Goal: Transaction & Acquisition: Purchase product/service

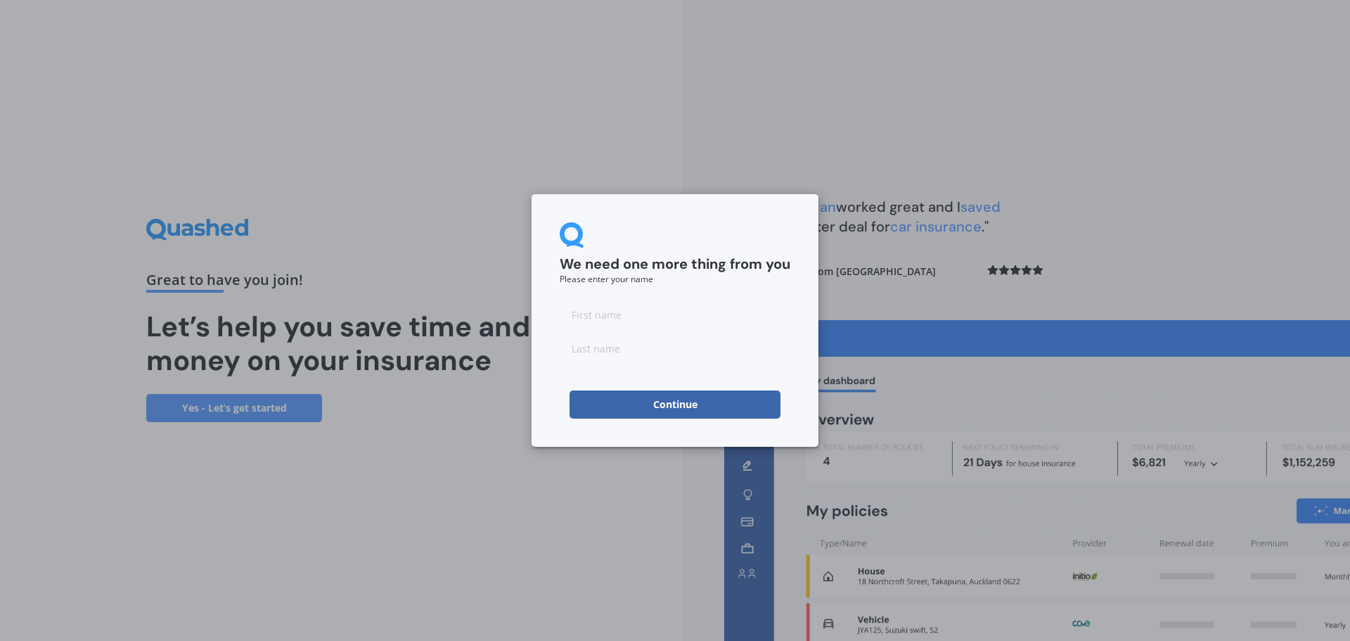
click at [616, 304] on input at bounding box center [675, 314] width 231 height 28
type input "[PERSON_NAME]"
click at [683, 409] on button "Continue" at bounding box center [674, 404] width 211 height 28
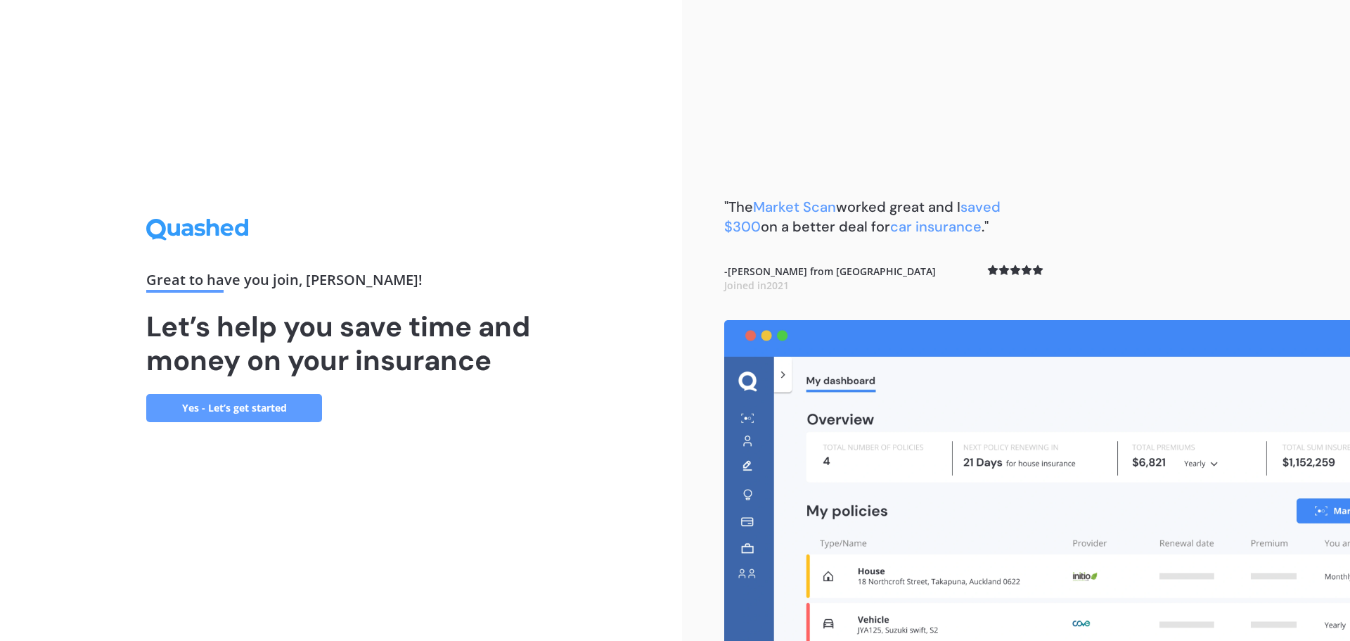
click at [226, 412] on link "Yes - Let’s get started" at bounding box center [234, 408] width 176 height 28
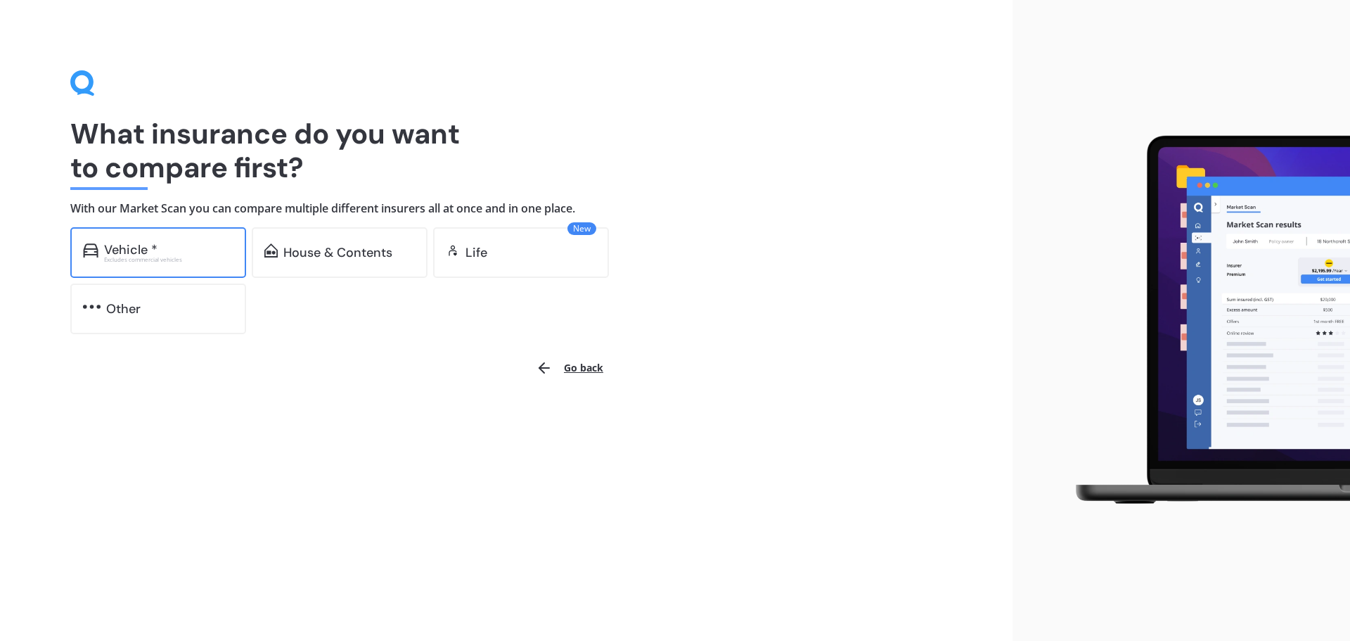
click at [204, 258] on div "Excludes commercial vehicles" at bounding box center [168, 260] width 129 height 6
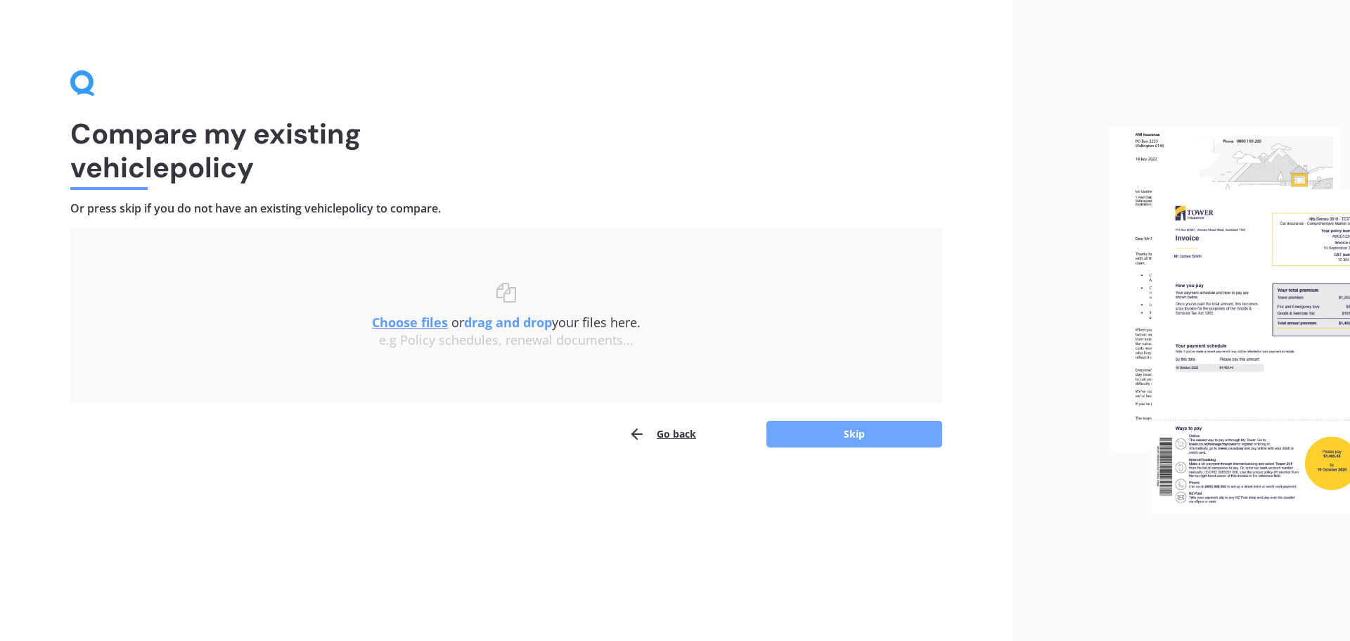
click at [800, 424] on button "Skip" at bounding box center [854, 433] width 176 height 27
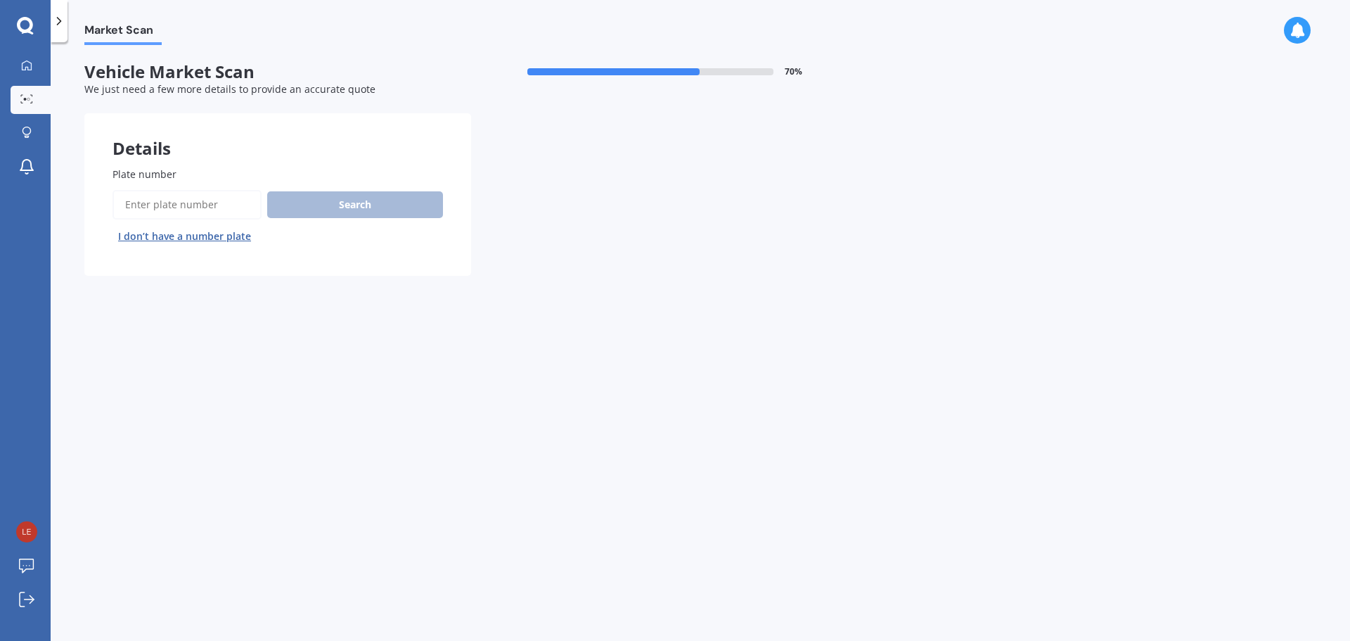
click at [155, 210] on input "Plate number" at bounding box center [186, 205] width 149 height 30
type input "kdh341"
click at [373, 203] on button "Search" at bounding box center [355, 204] width 176 height 27
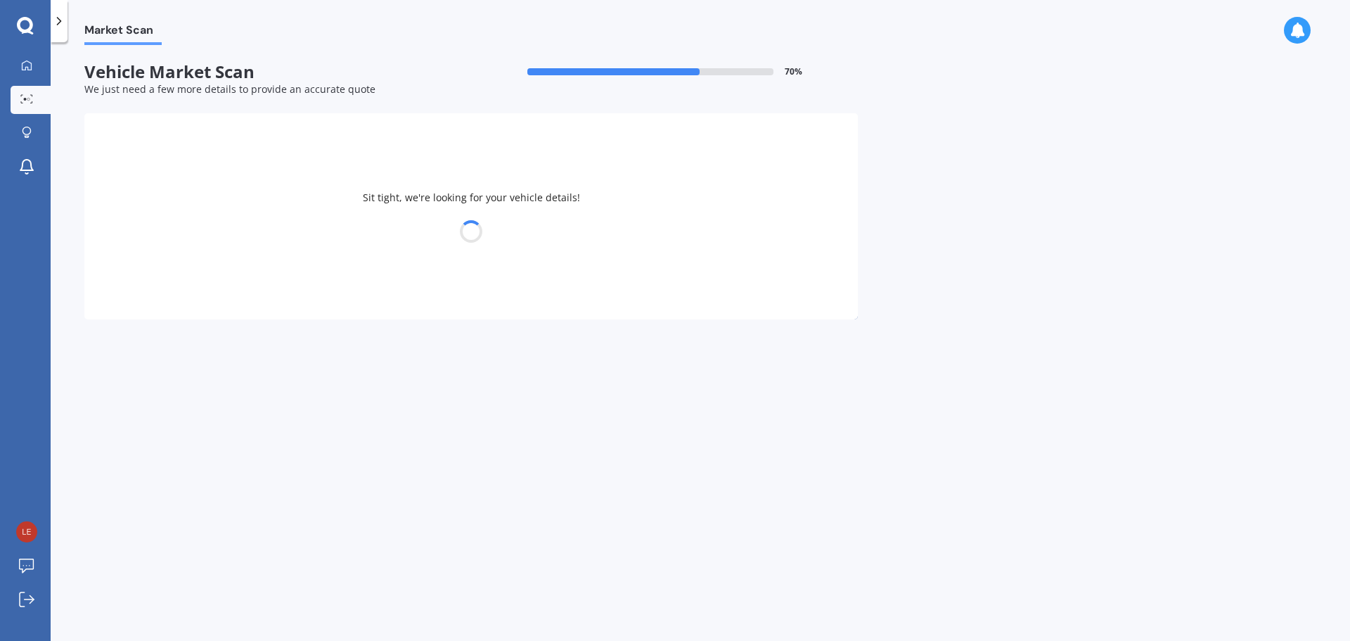
select select "TOYOTA"
select select "VITZ"
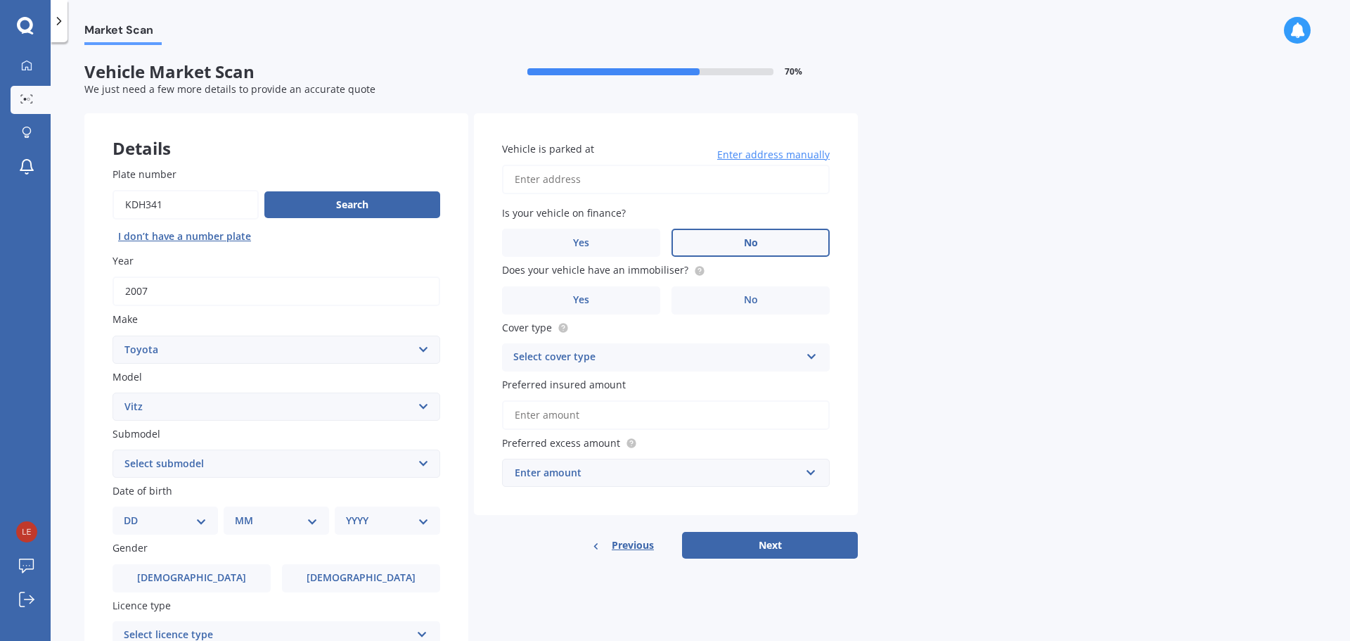
click at [771, 240] on label "No" at bounding box center [750, 243] width 158 height 28
click at [0, 0] on input "No" at bounding box center [0, 0] width 0 height 0
click at [735, 294] on label "No" at bounding box center [750, 300] width 158 height 28
click at [0, 0] on input "No" at bounding box center [0, 0] width 0 height 0
click at [602, 357] on div "Select cover type" at bounding box center [656, 357] width 287 height 17
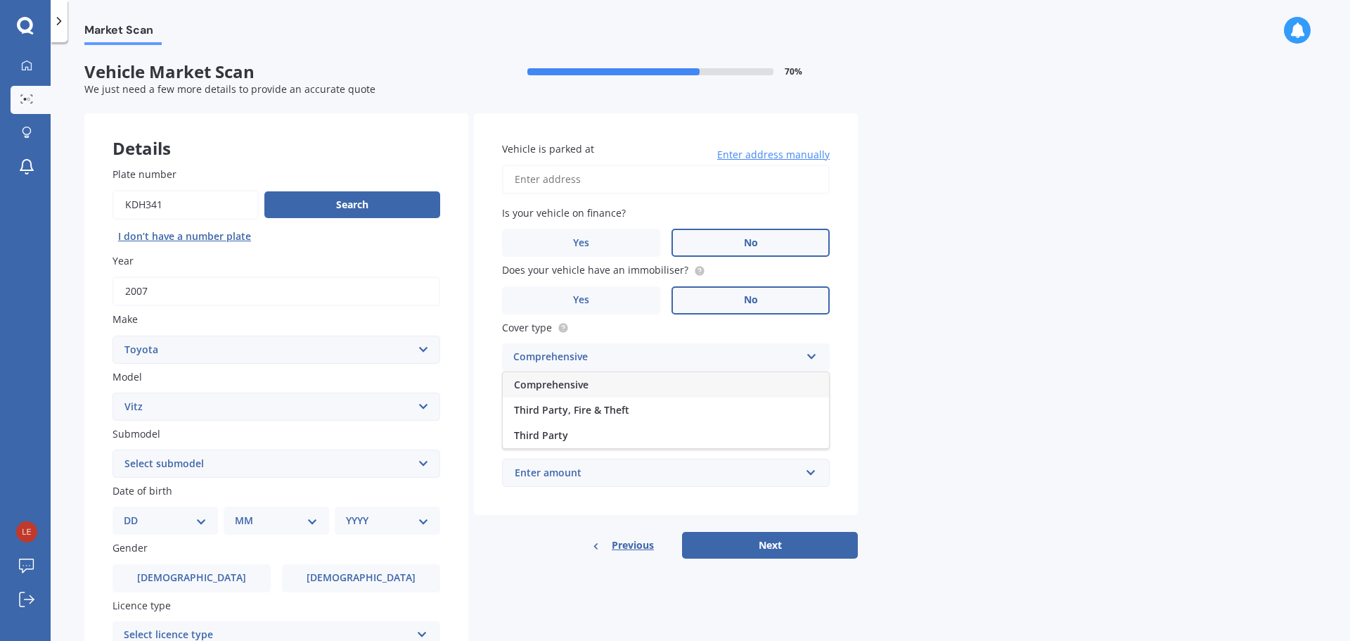
click at [588, 385] on span "Comprehensive" at bounding box center [551, 384] width 75 height 13
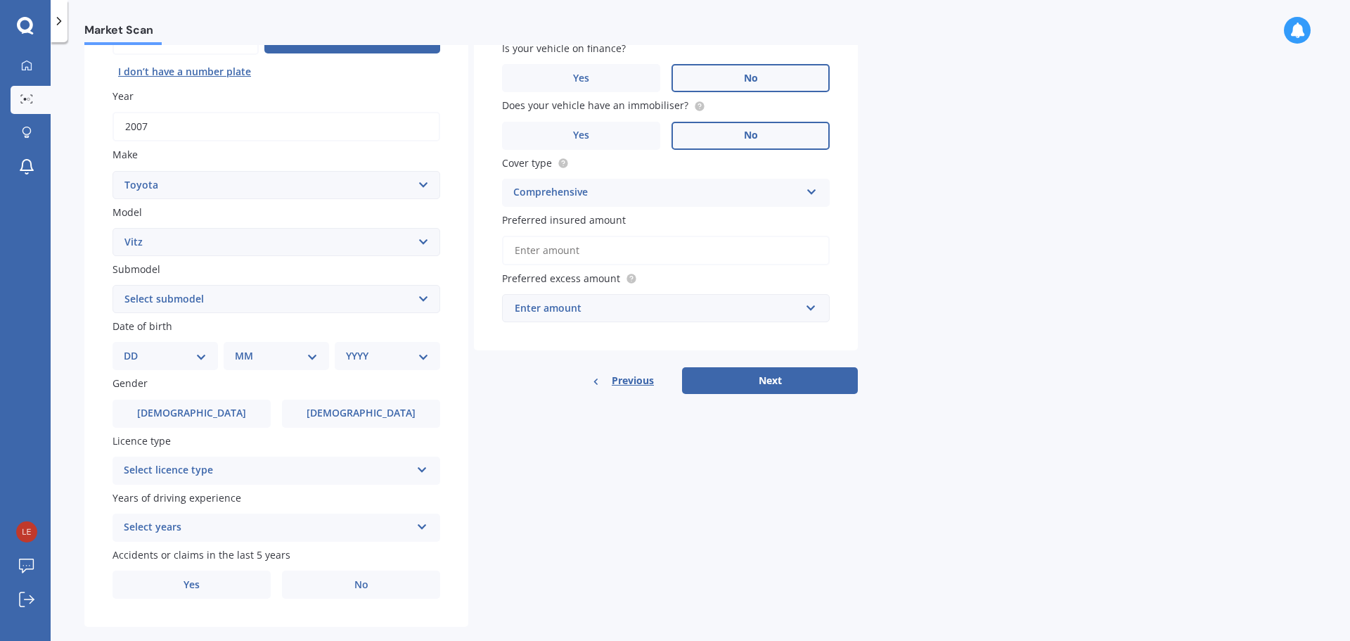
scroll to position [187, 0]
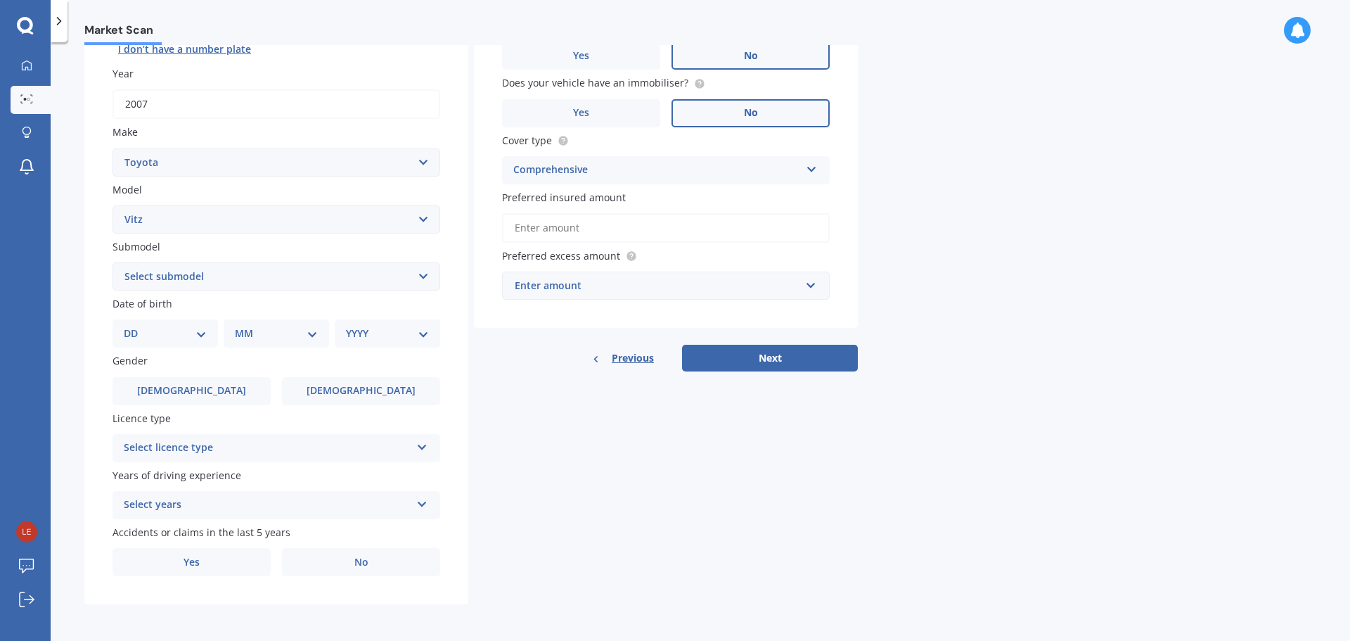
click at [162, 337] on select "DD 01 02 03 04 05 06 07 08 09 10 11 12 13 14 15 16 17 18 19 20 21 22 23 24 25 2…" at bounding box center [165, 333] width 83 height 15
select select "21"
click at [135, 326] on select "DD 01 02 03 04 05 06 07 08 09 10 11 12 13 14 15 16 17 18 19 20 21 22 23 24 25 2…" at bounding box center [165, 333] width 83 height 15
click at [264, 338] on select "MM 01 02 03 04 05 06 07 08 09 10 11 12" at bounding box center [278, 333] width 77 height 15
select select "09"
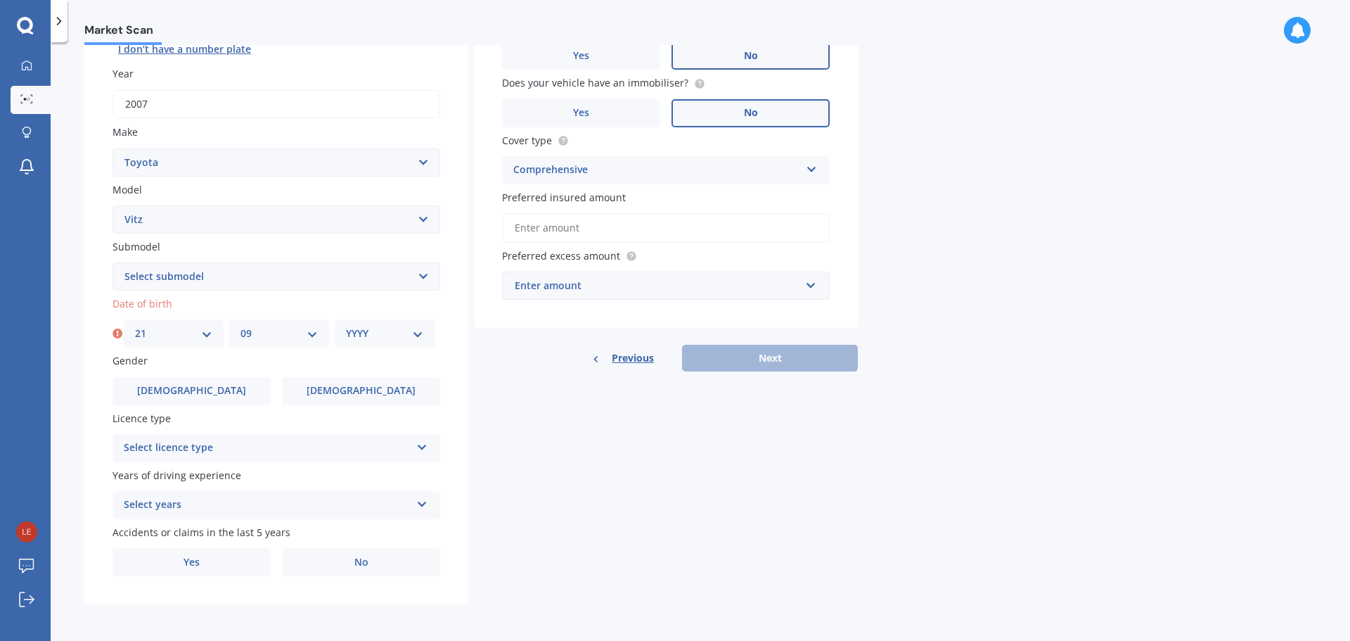
click at [240, 326] on select "MM 01 02 03 04 05 06 07 08 09 10 11 12" at bounding box center [278, 333] width 77 height 15
click at [357, 316] on div "Date of birth DD 01 02 03 04 05 06 07 08 09 10 11 12 13 14 15 16 17 18 19 20 21…" at bounding box center [276, 321] width 328 height 51
click at [359, 328] on select "YYYY 2025 2024 2023 2022 2021 2020 2019 2018 2017 2016 2015 2014 2013 2012 2011…" at bounding box center [384, 333] width 77 height 15
select select "1981"
click at [346, 326] on select "YYYY 2025 2024 2023 2022 2021 2020 2019 2018 2017 2016 2015 2014 2013 2012 2011…" at bounding box center [384, 333] width 77 height 15
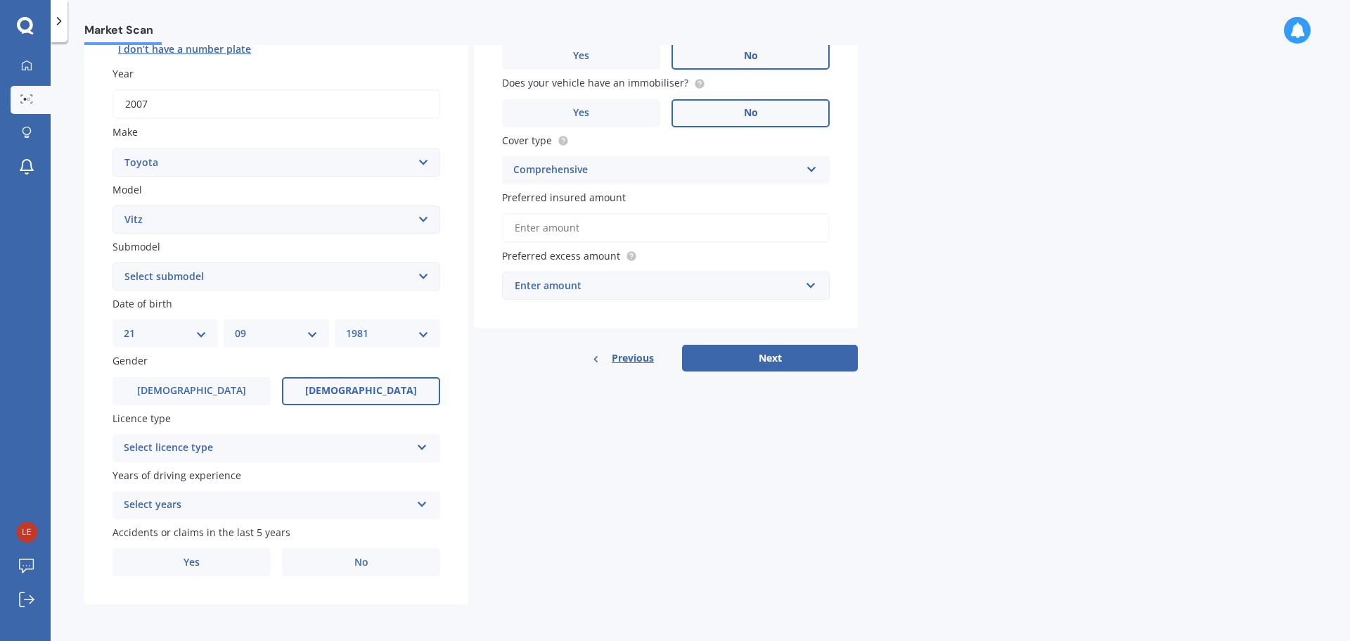
click at [328, 382] on label "[DEMOGRAPHIC_DATA]" at bounding box center [361, 391] width 158 height 28
click at [0, 0] on input "[DEMOGRAPHIC_DATA]" at bounding box center [0, 0] width 0 height 0
click at [265, 450] on div "Select licence type" at bounding box center [267, 447] width 287 height 17
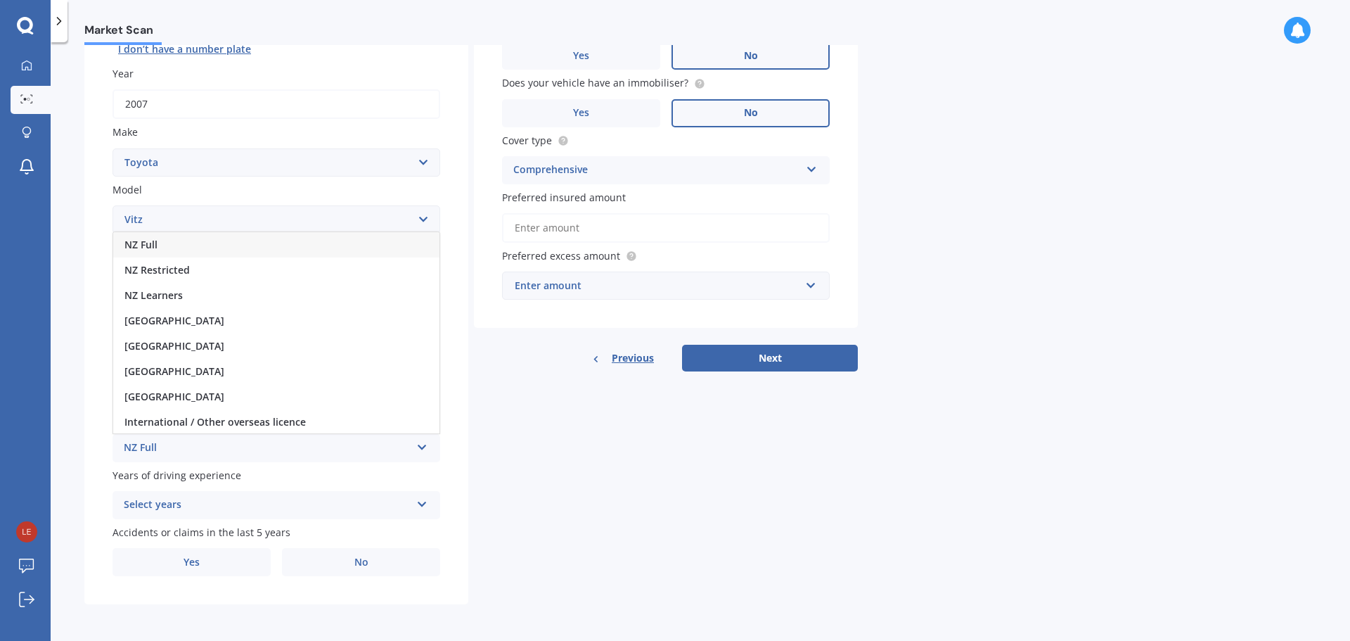
click at [216, 253] on div "NZ Full" at bounding box center [276, 244] width 326 height 25
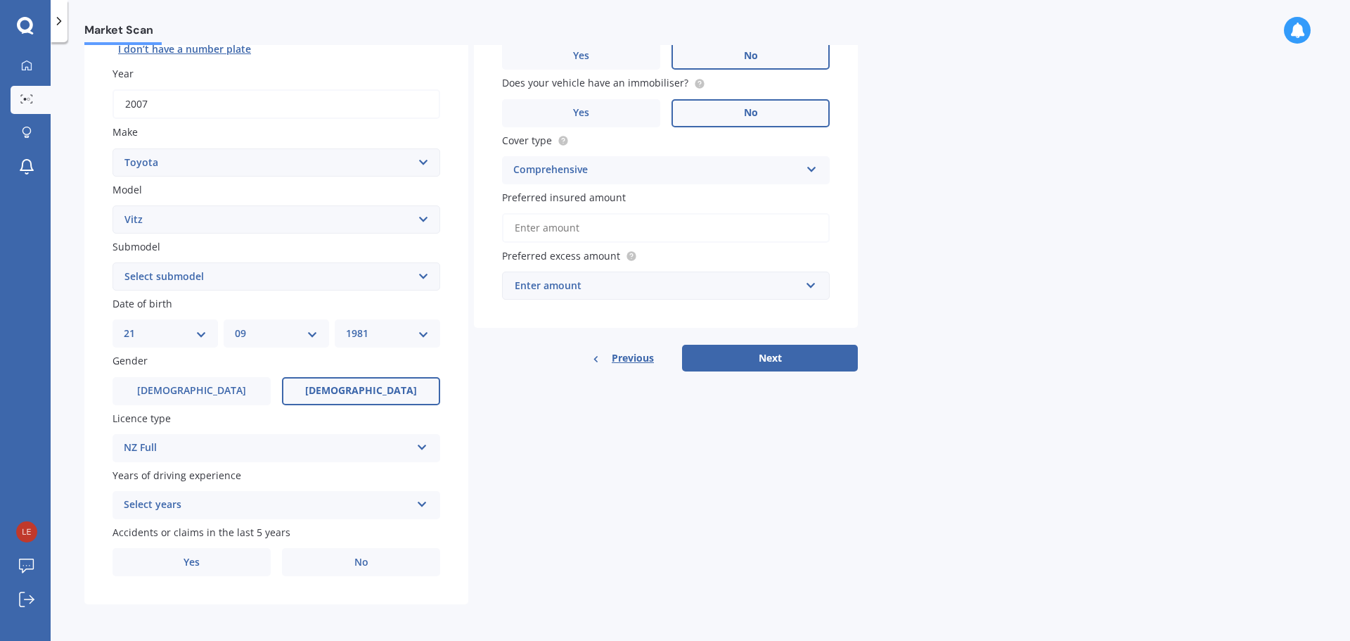
click at [221, 508] on div "Select years" at bounding box center [267, 504] width 287 height 17
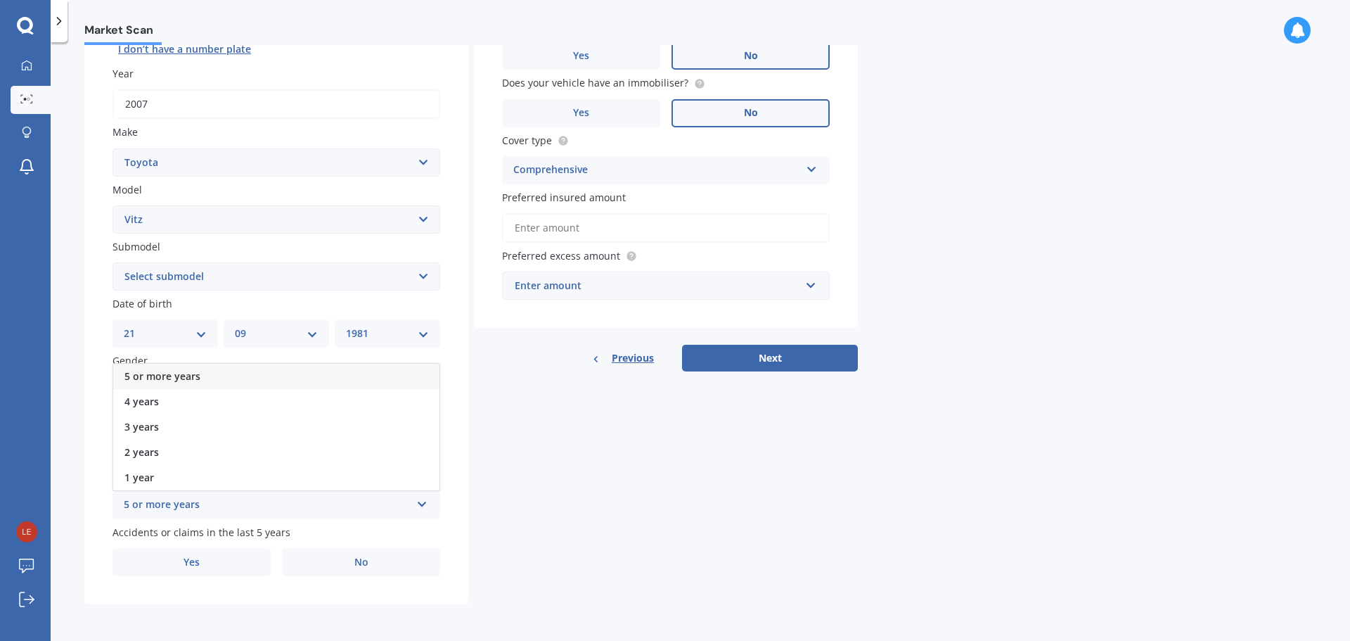
click at [190, 380] on span "5 or more years" at bounding box center [162, 375] width 76 height 13
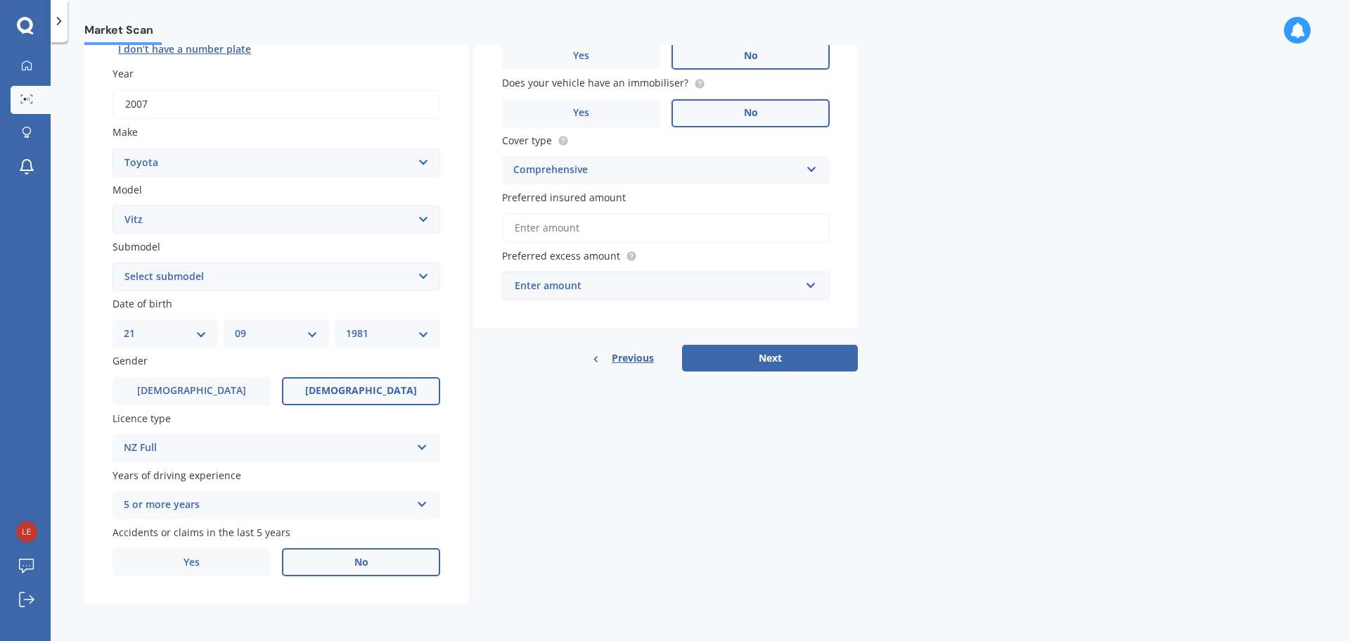
click at [319, 555] on label "No" at bounding box center [361, 562] width 158 height 28
click at [0, 0] on input "No" at bounding box center [0, 0] width 0 height 0
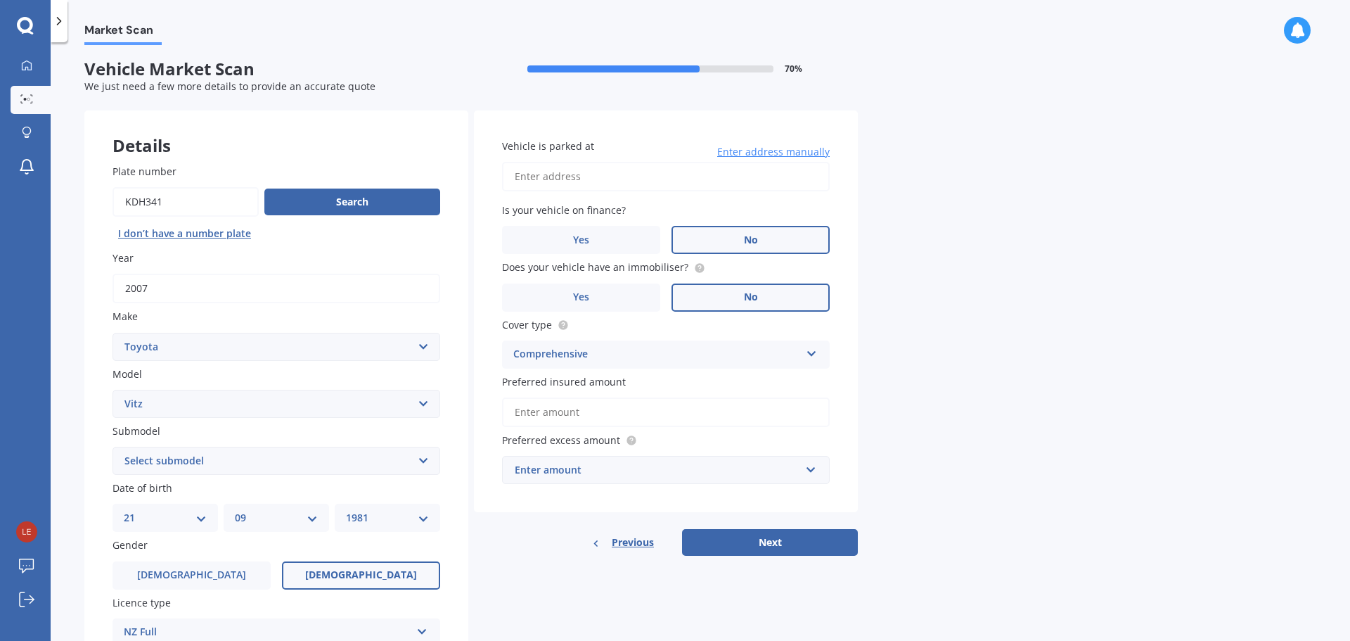
scroll to position [0, 0]
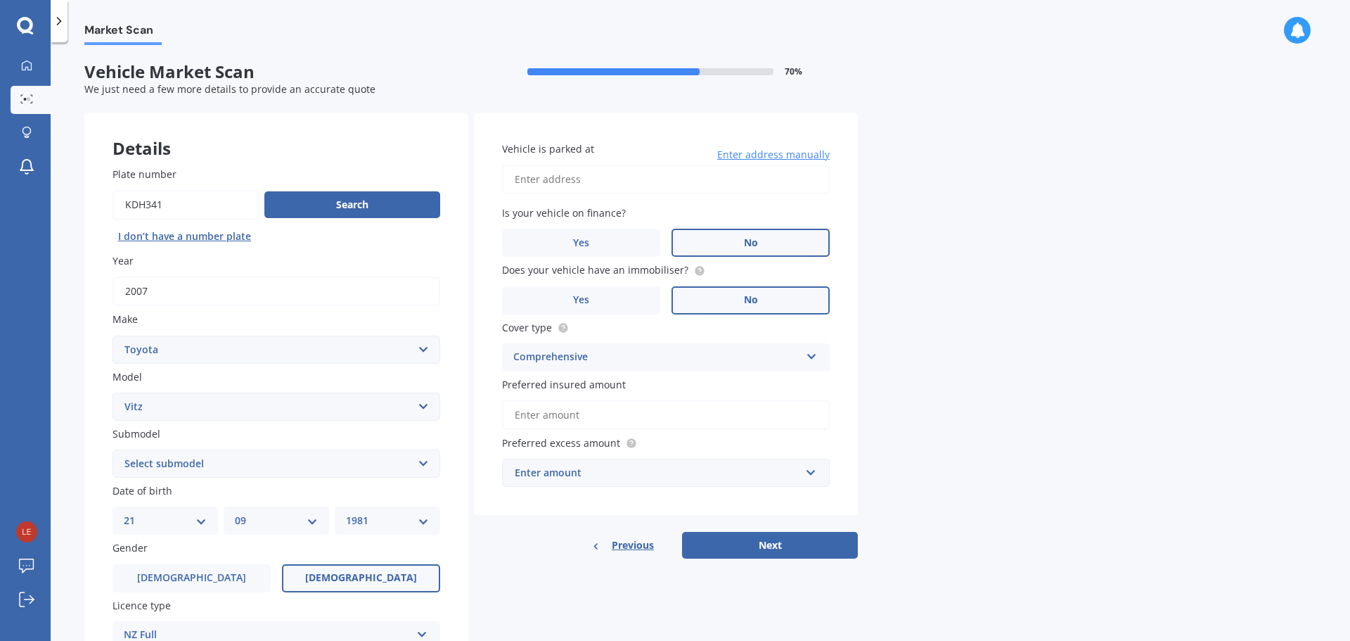
click at [635, 181] on input "Vehicle is parked at" at bounding box center [666, 180] width 328 height 30
type input "[STREET_ADDRESS]"
click at [636, 478] on div "Enter amount" at bounding box center [657, 472] width 285 height 15
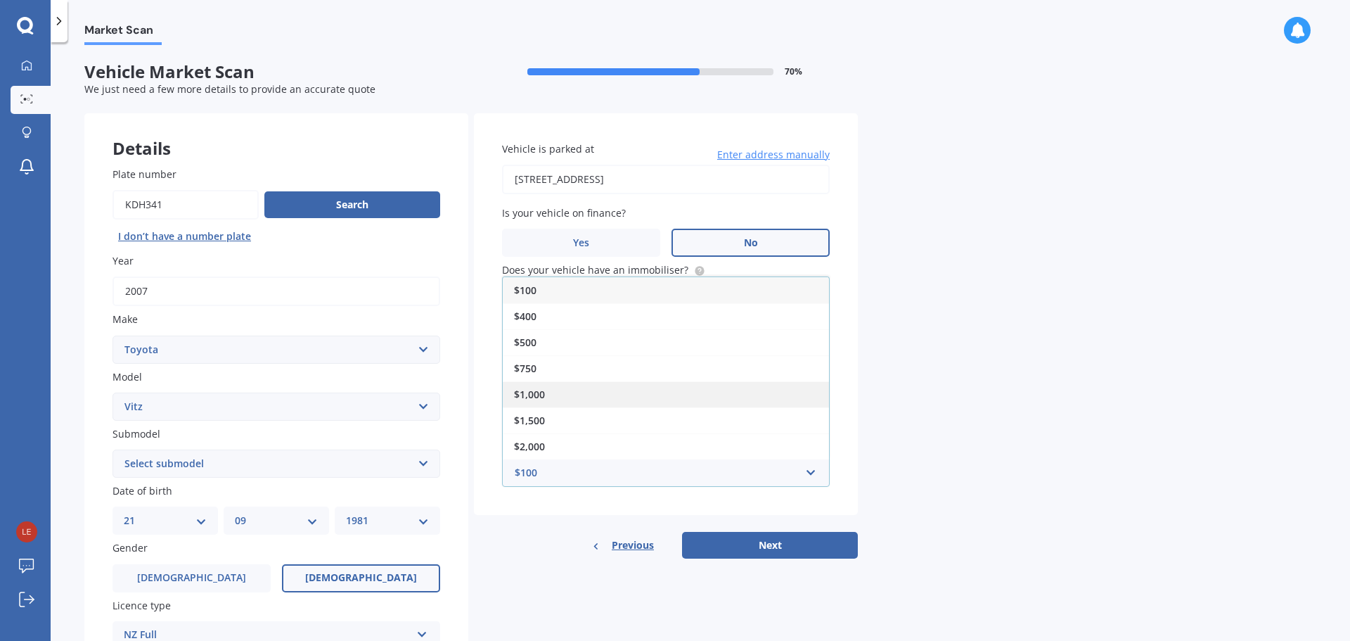
click at [560, 388] on div "$1,000" at bounding box center [666, 394] width 326 height 26
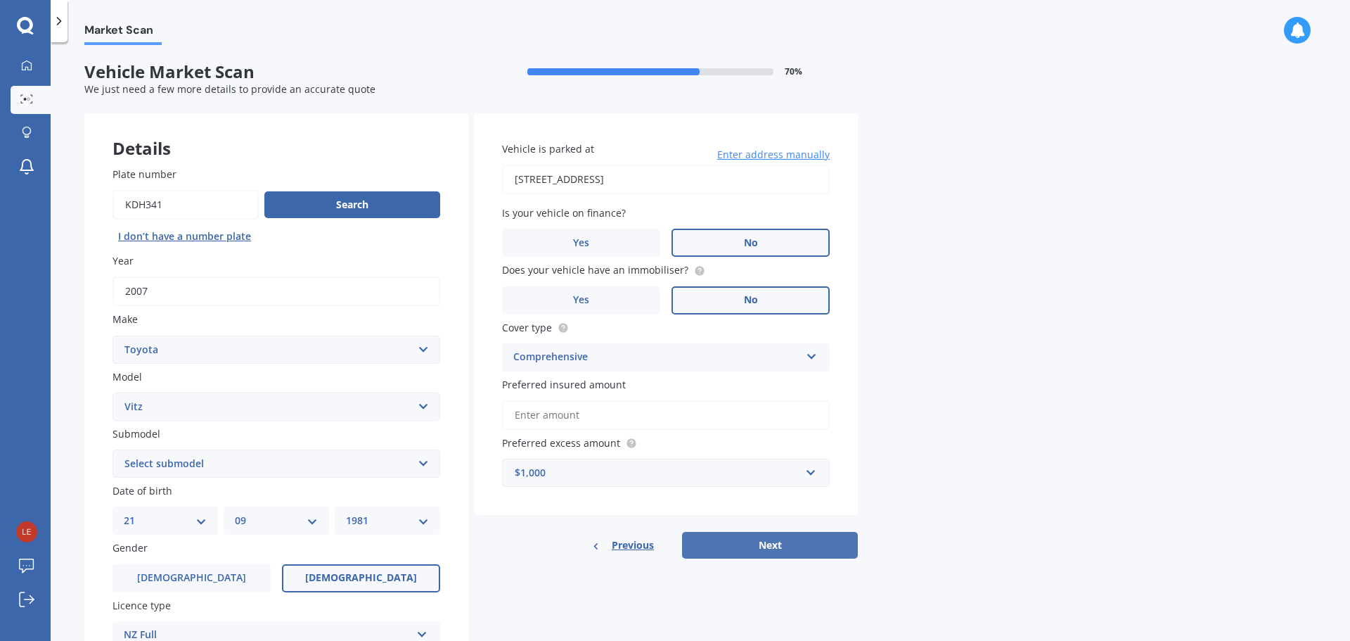
click at [777, 539] on button "Next" at bounding box center [770, 545] width 176 height 27
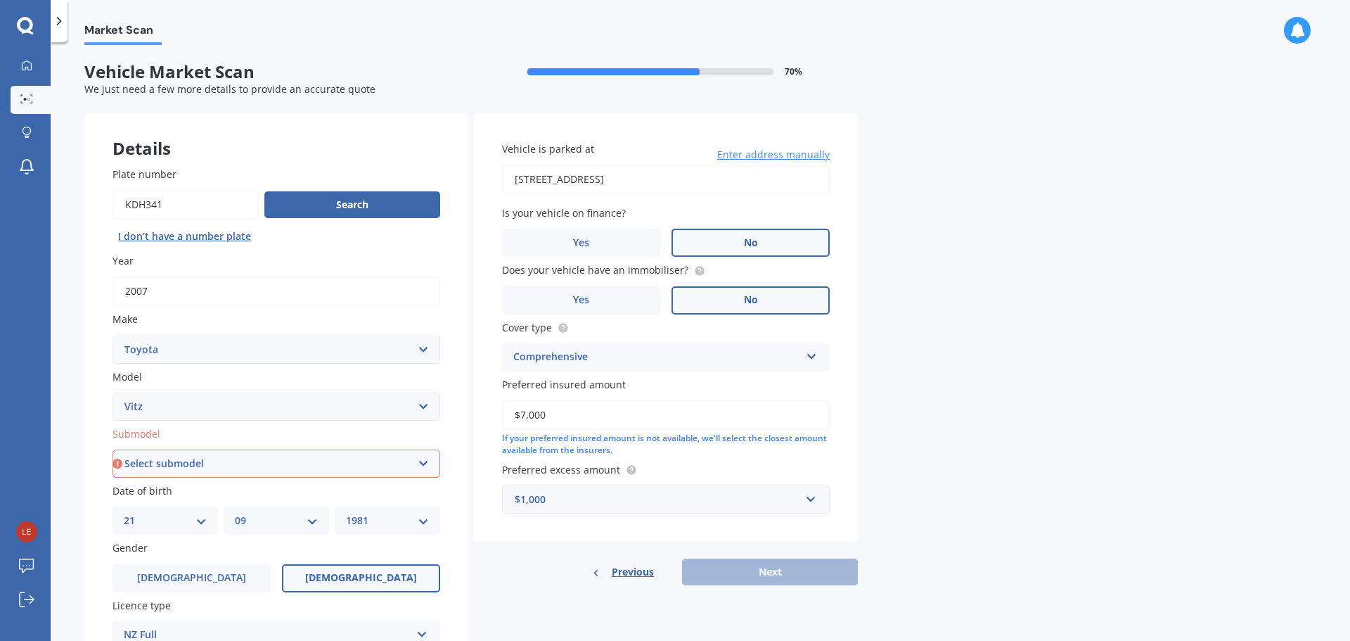
type input "$7,000"
click at [591, 502] on div "$1,000" at bounding box center [657, 498] width 285 height 15
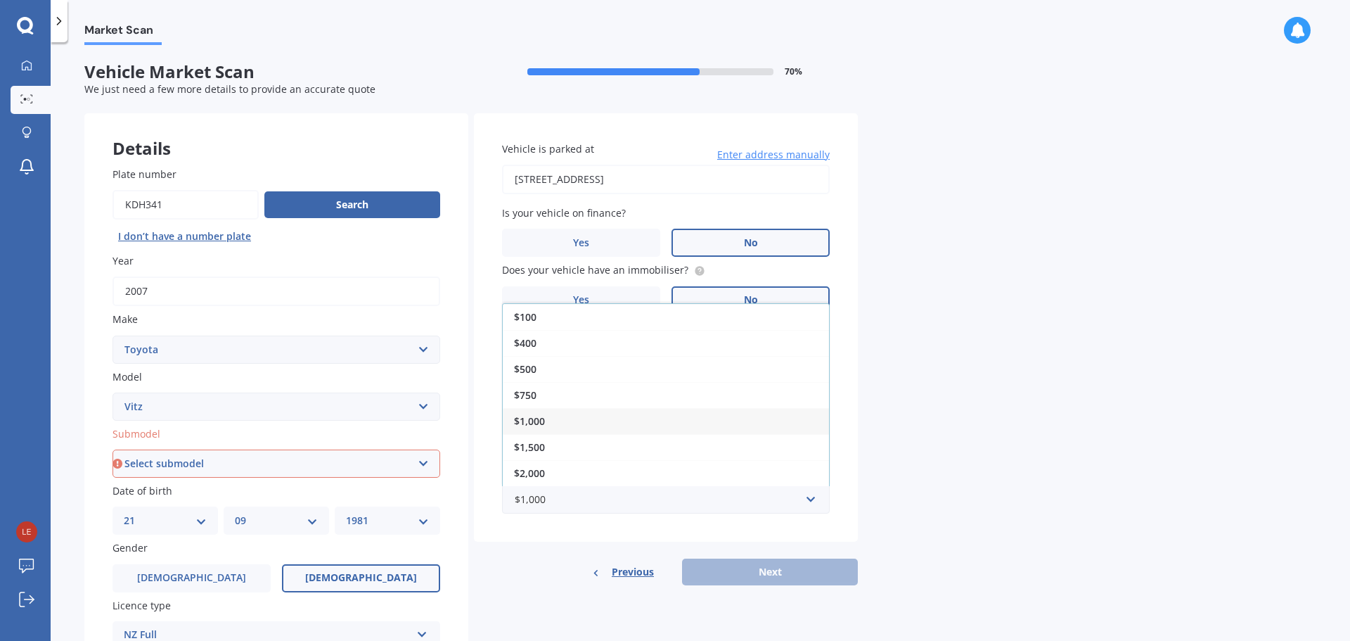
click at [197, 462] on select "Select submodel (All) Hybrid RS RS Turbo" at bounding box center [276, 463] width 328 height 28
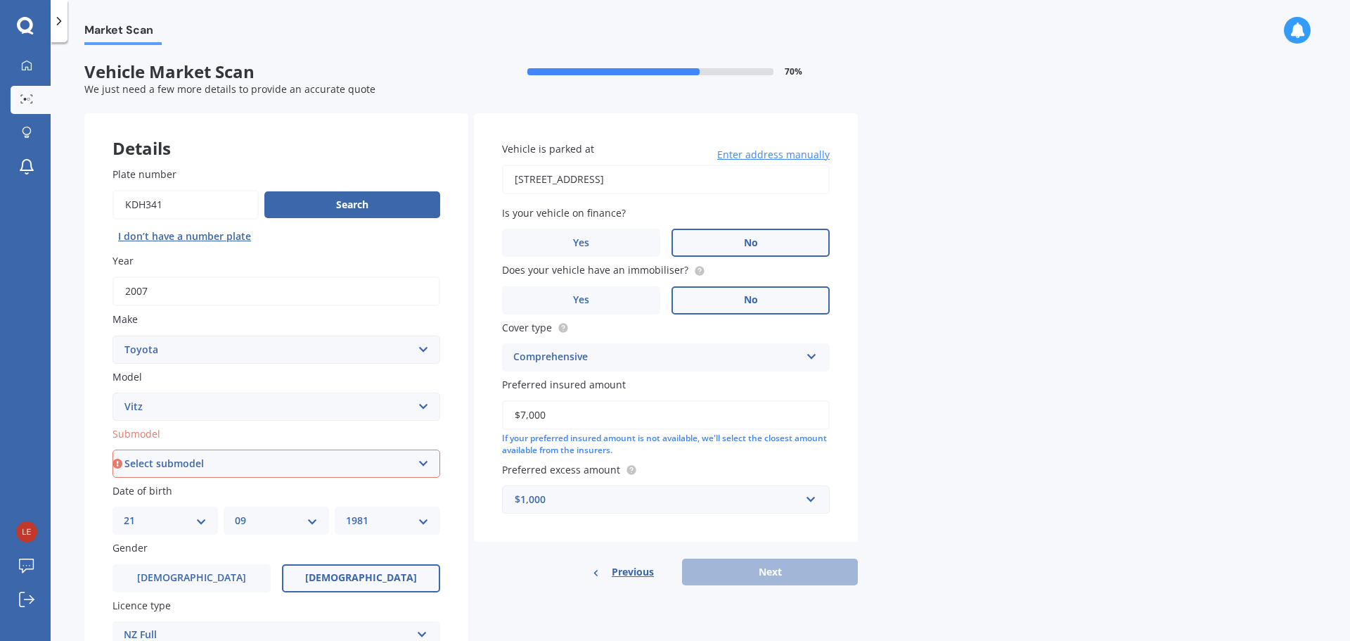
select select "(ALL)"
click at [112, 449] on select "Select submodel (All) Hybrid RS RS Turbo" at bounding box center [276, 463] width 328 height 28
click at [791, 571] on button "Next" at bounding box center [770, 571] width 176 height 27
select select "21"
select select "09"
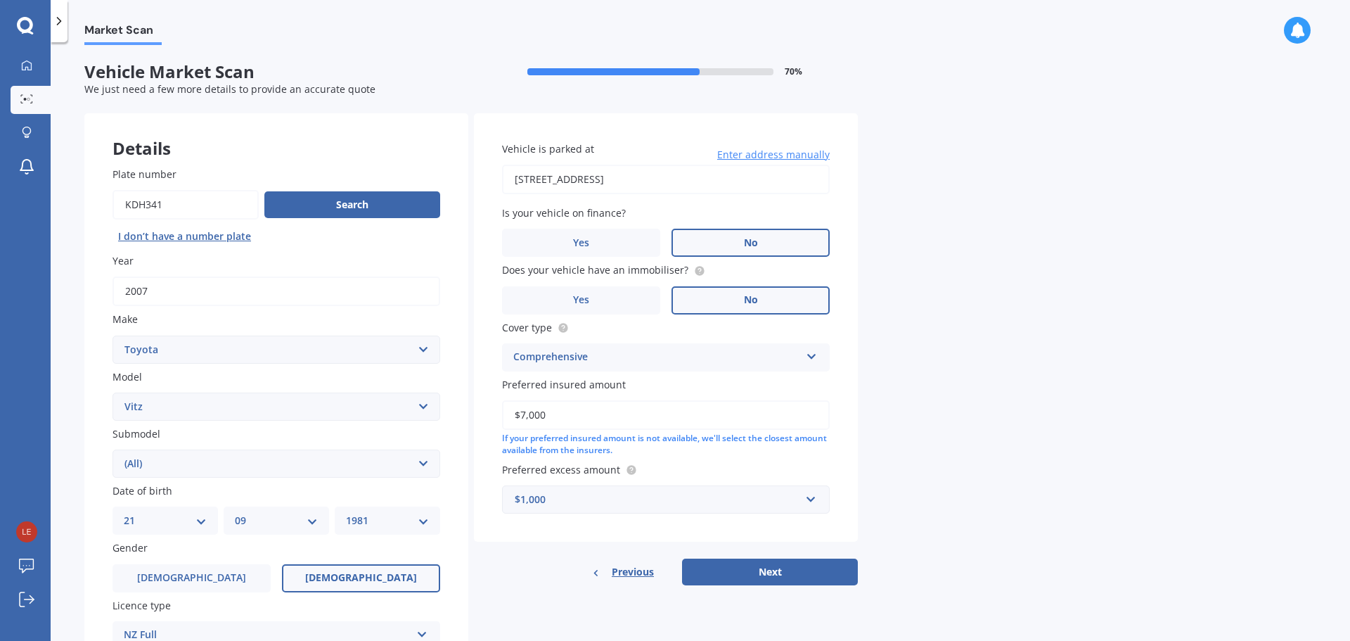
select select "1981"
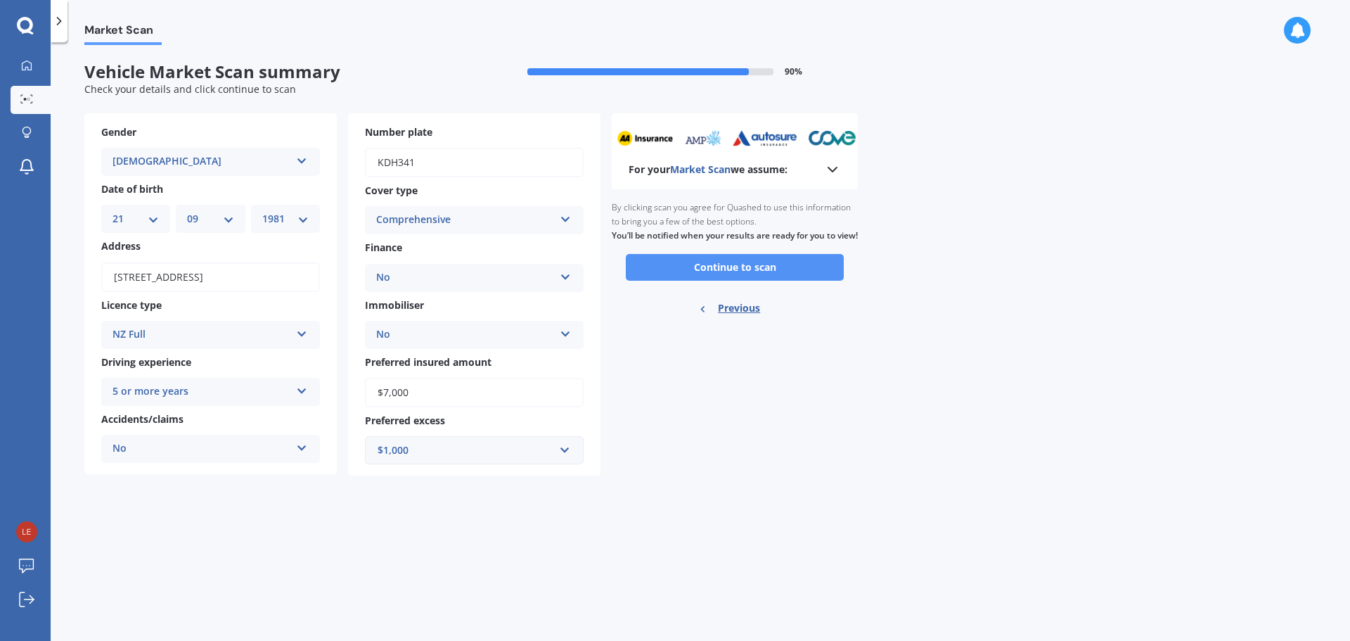
click at [738, 281] on button "Continue to scan" at bounding box center [735, 267] width 218 height 27
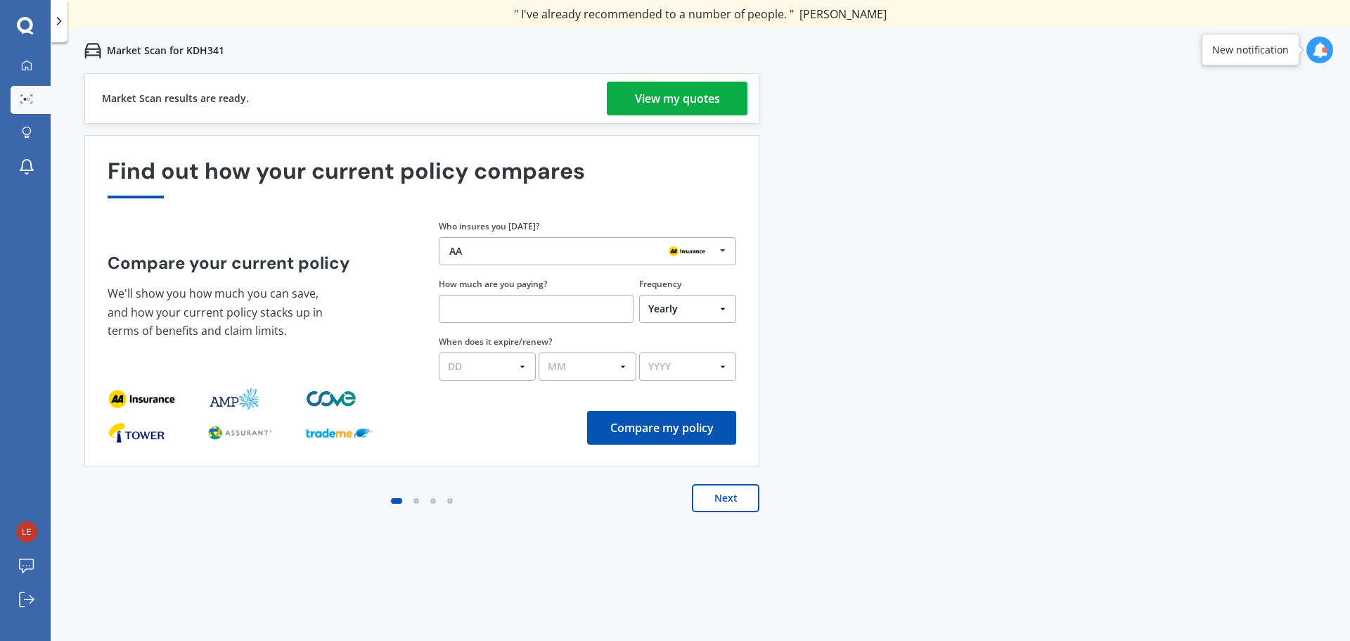
click at [656, 88] on div "View my quotes" at bounding box center [677, 99] width 85 height 34
